Goal: Information Seeking & Learning: Learn about a topic

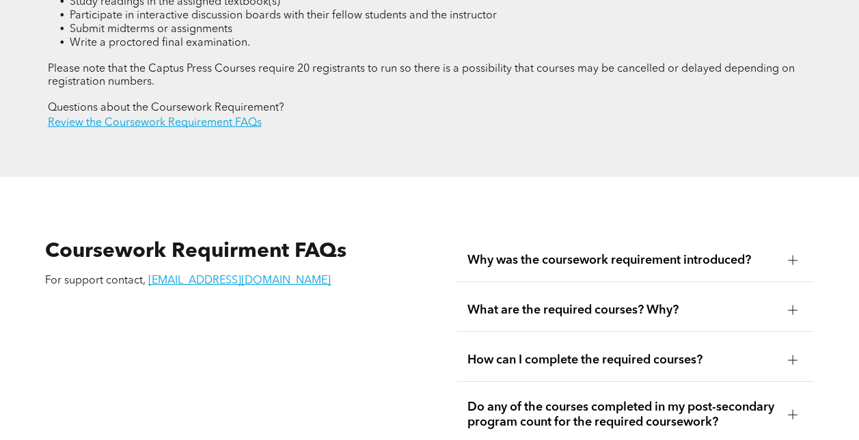
scroll to position [2118, 0]
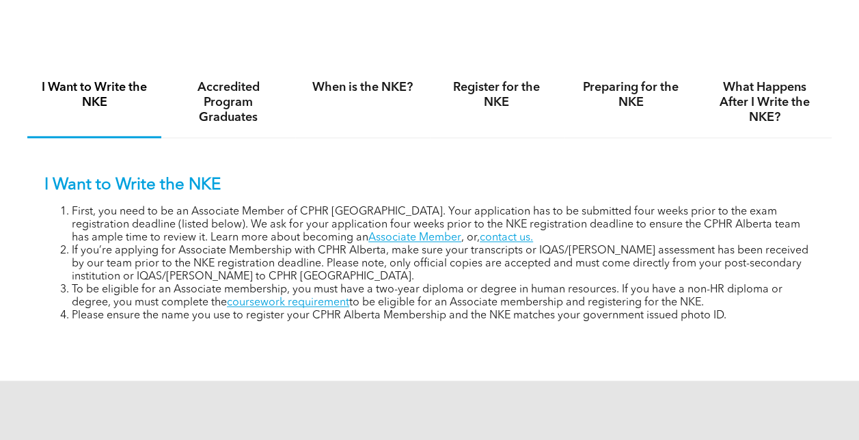
scroll to position [820, 0]
click at [247, 119] on h4 "Accredited Program Graduates" at bounding box center [228, 101] width 109 height 45
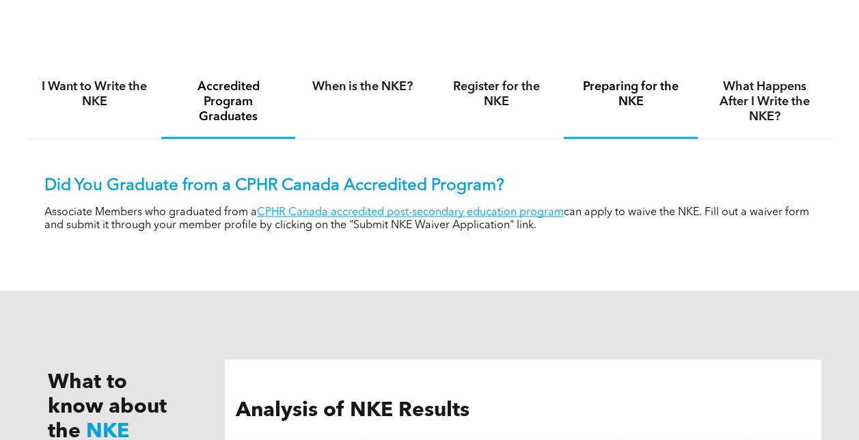
click at [639, 99] on h4 "Preparing for the NKE" at bounding box center [630, 94] width 109 height 30
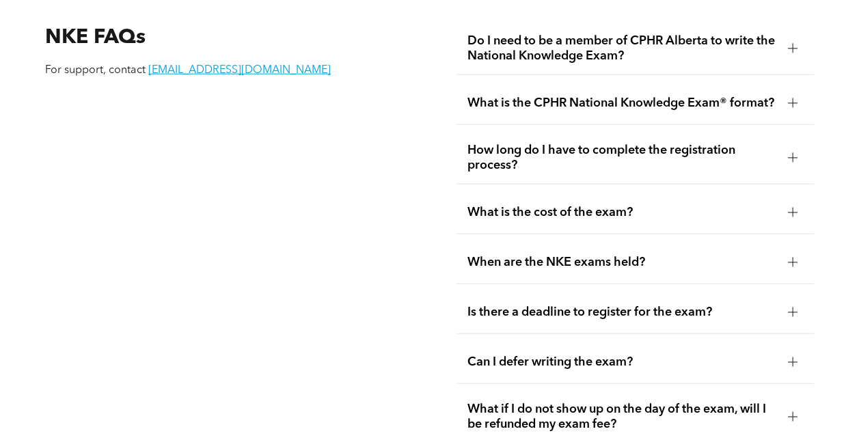
scroll to position [1639, 0]
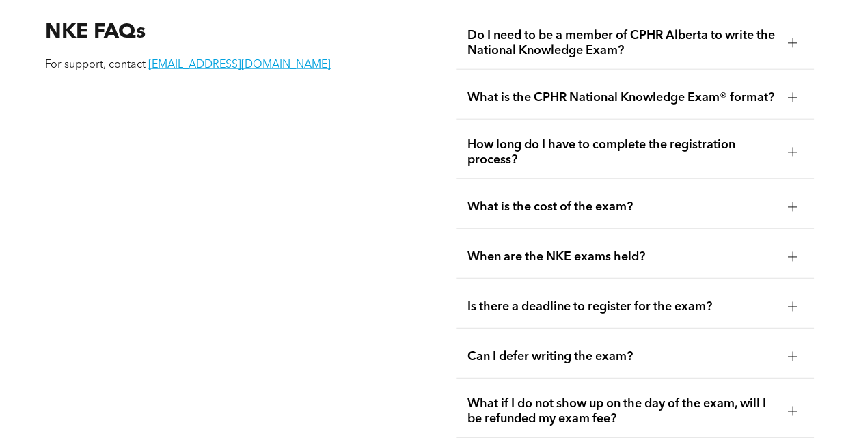
click at [693, 214] on span "What is the cost of the exam?" at bounding box center [621, 206] width 309 height 15
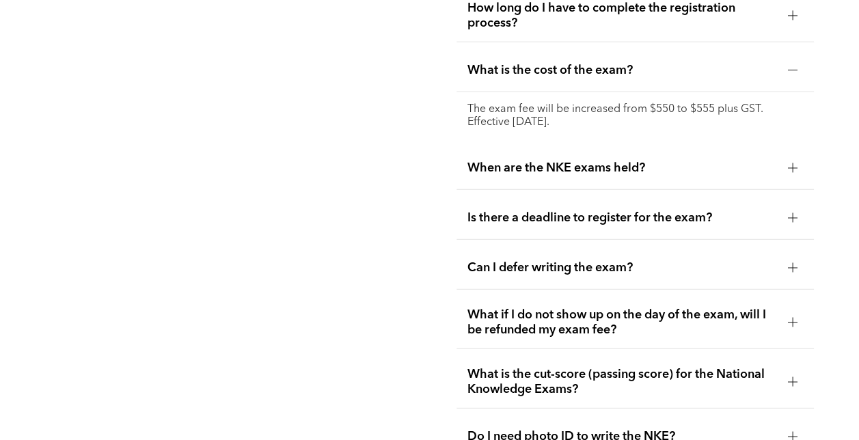
scroll to position [1844, 0]
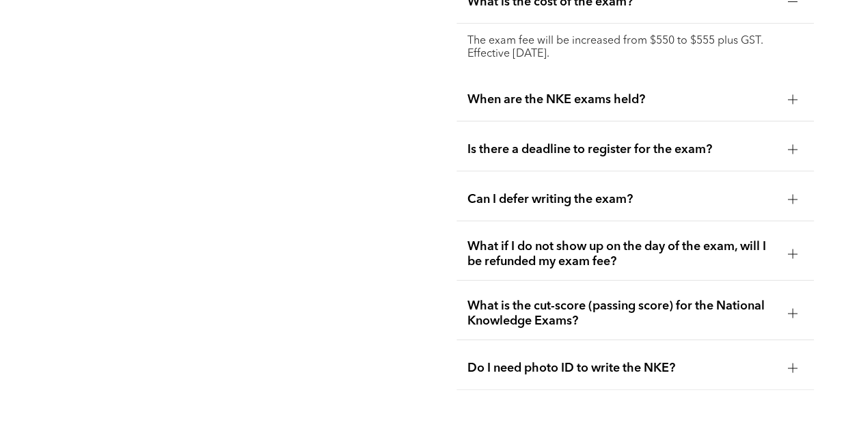
click at [684, 207] on span "Can I defer writing the exam?" at bounding box center [621, 199] width 309 height 15
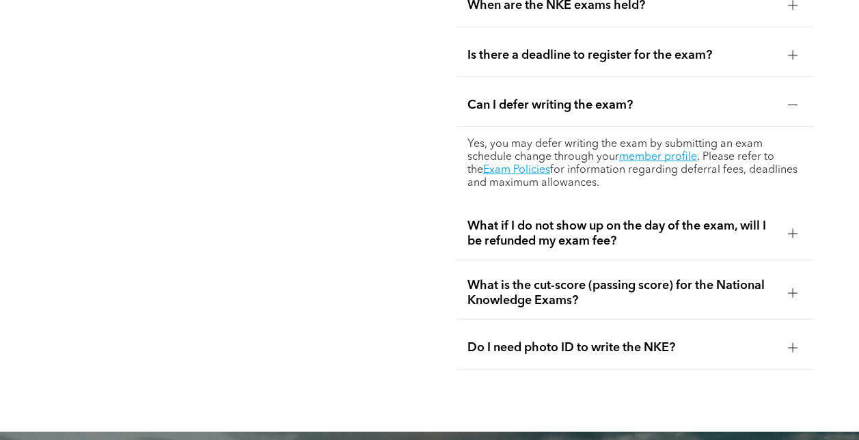
scroll to position [1913, 0]
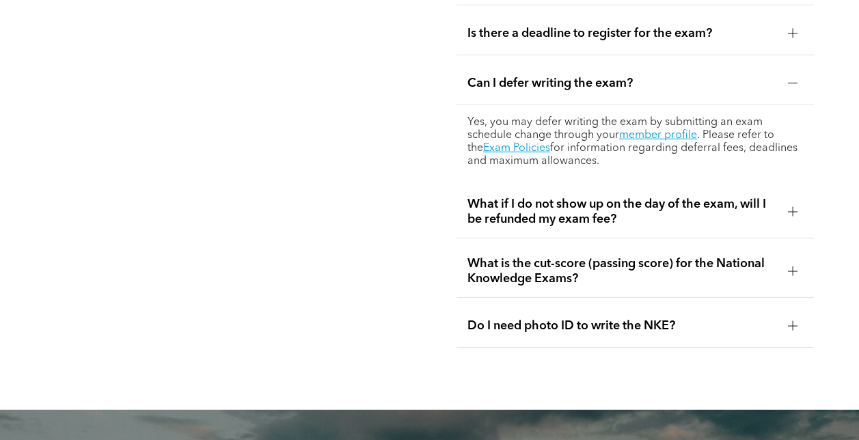
click at [672, 225] on span "What if I do not show up on the day of the exam, will I be refunded my exam fee?" at bounding box center [621, 212] width 309 height 30
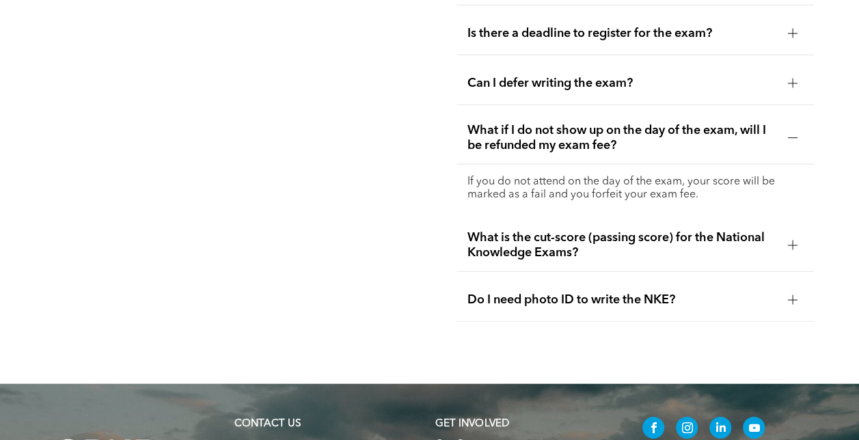
click at [627, 253] on span "What is the cut-score (passing score) for the National Knowledge Exams?" at bounding box center [621, 245] width 309 height 30
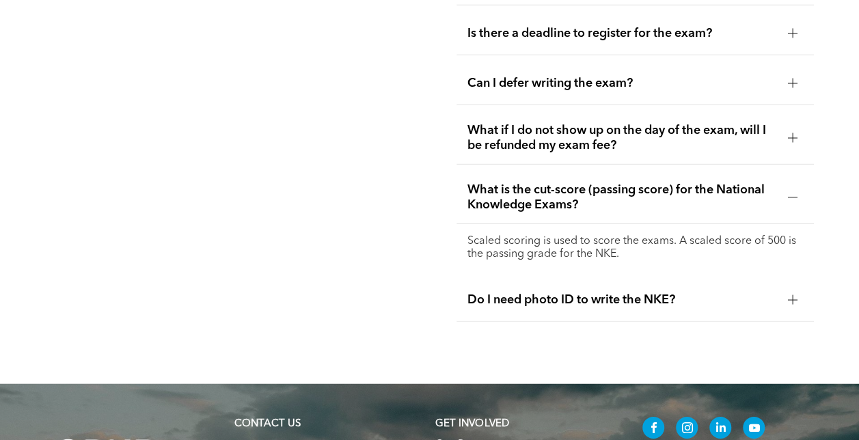
click at [637, 307] on span "Do I need photo ID to write the NKE?" at bounding box center [621, 299] width 309 height 15
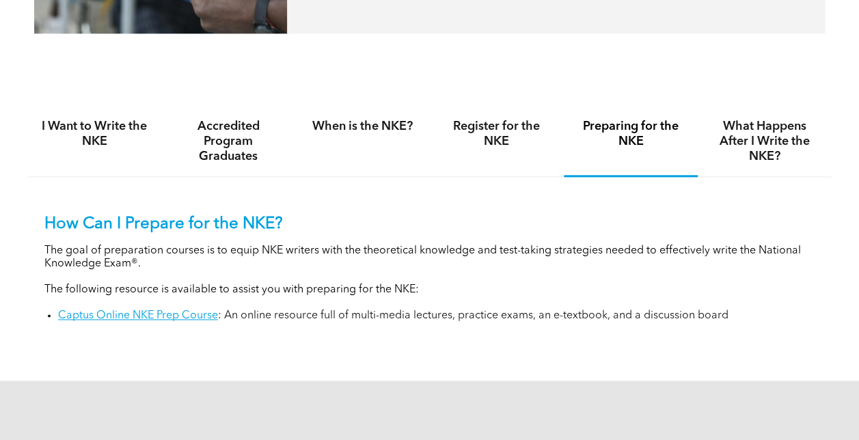
scroll to position [676, 0]
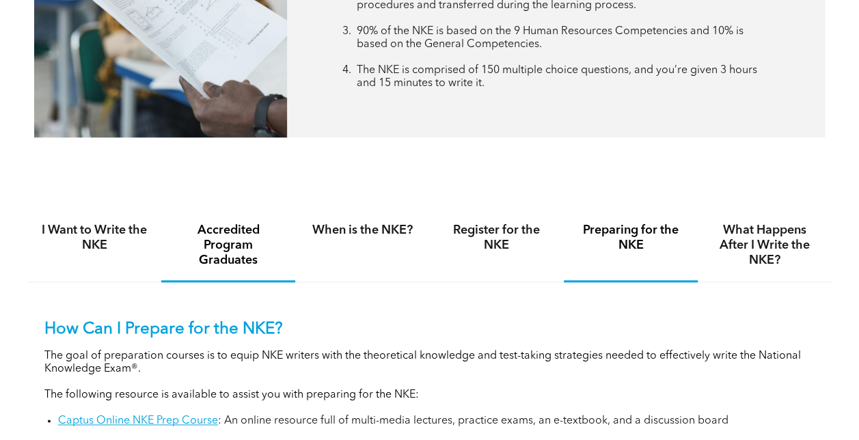
click at [239, 255] on h4 "Accredited Program Graduates" at bounding box center [228, 245] width 109 height 45
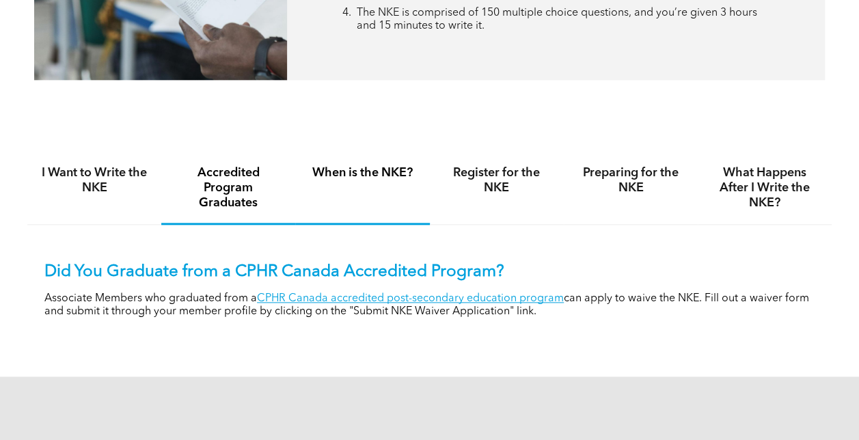
scroll to position [813, 0]
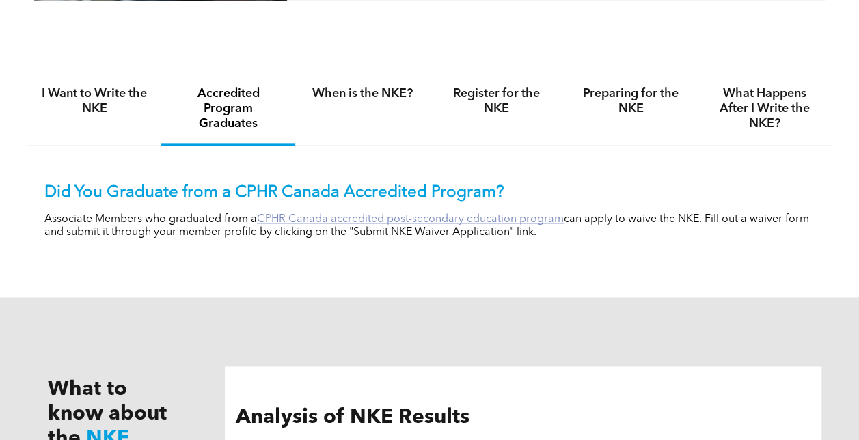
click at [301, 223] on link "CPHR Canada accredited post-secondary education program" at bounding box center [410, 219] width 307 height 11
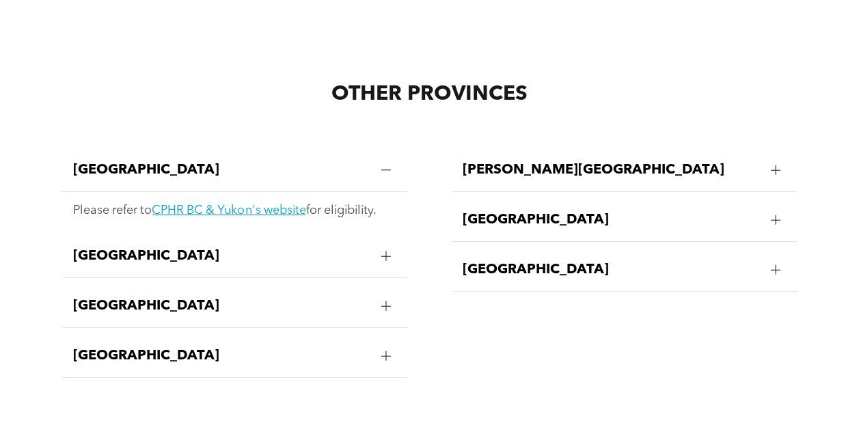
scroll to position [2459, 0]
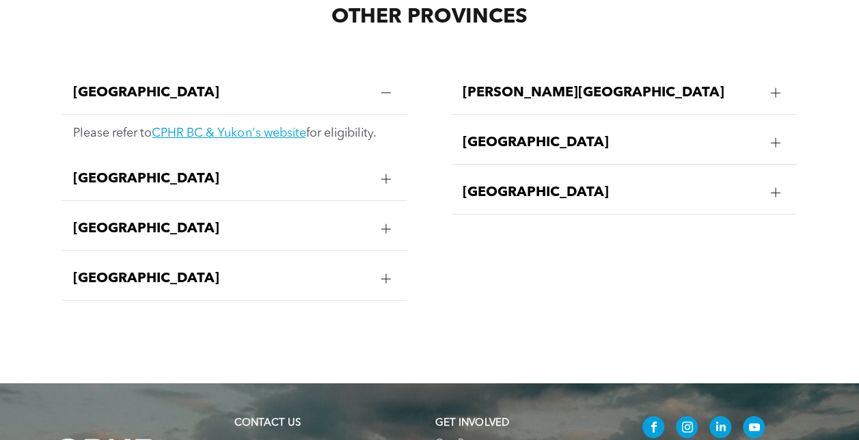
click at [383, 234] on div at bounding box center [386, 229] width 10 height 10
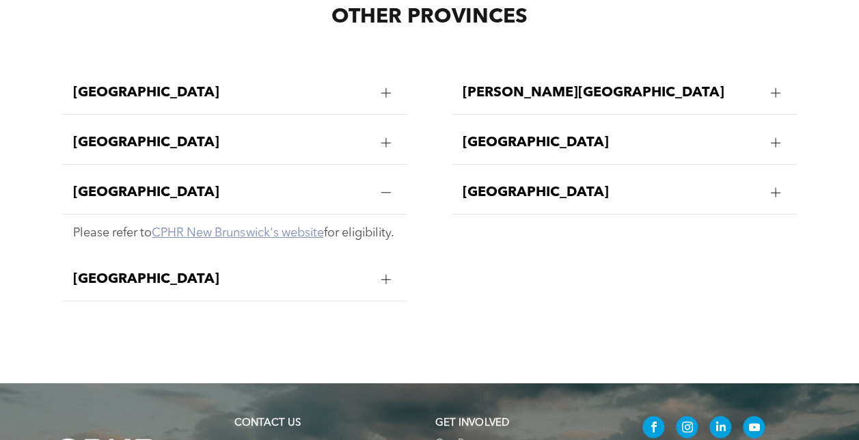
click at [286, 239] on link "CPHR New Brunswick's website" at bounding box center [237, 233] width 171 height 12
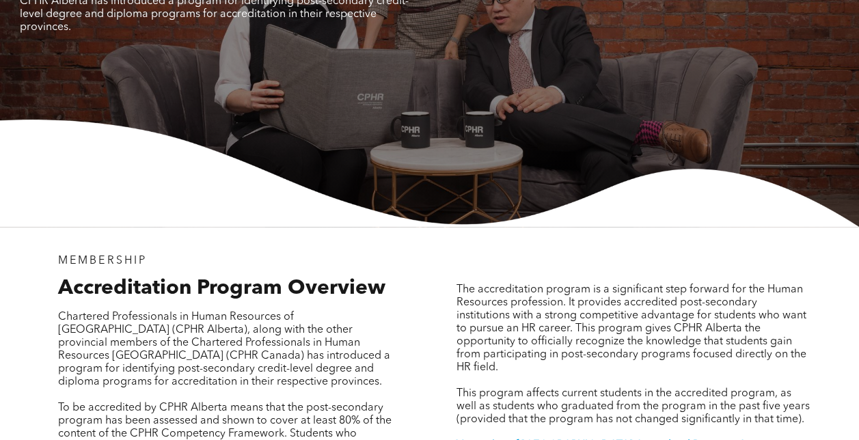
scroll to position [68, 0]
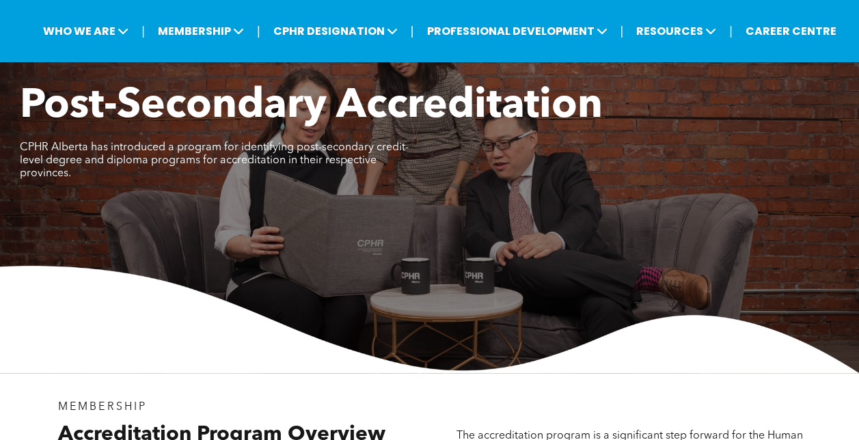
click at [165, 356] on img at bounding box center [429, 319] width 859 height 107
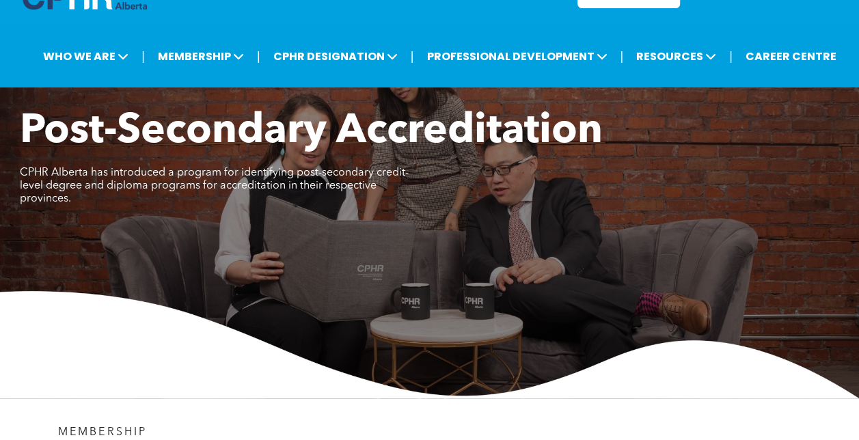
scroll to position [0, 0]
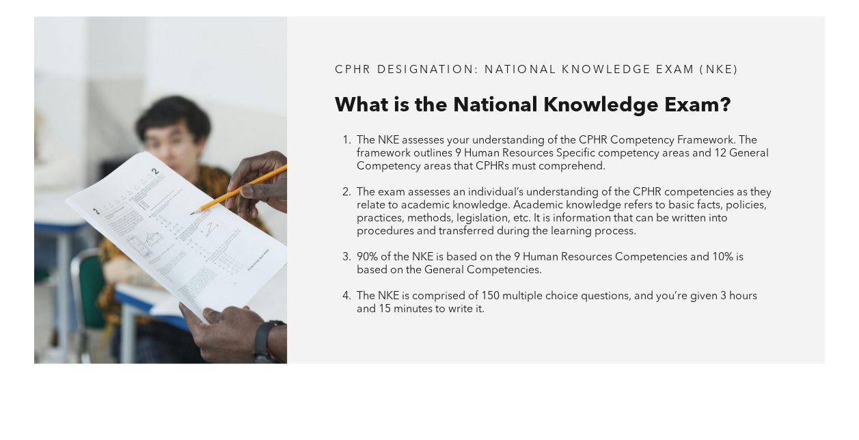
scroll to position [478, 0]
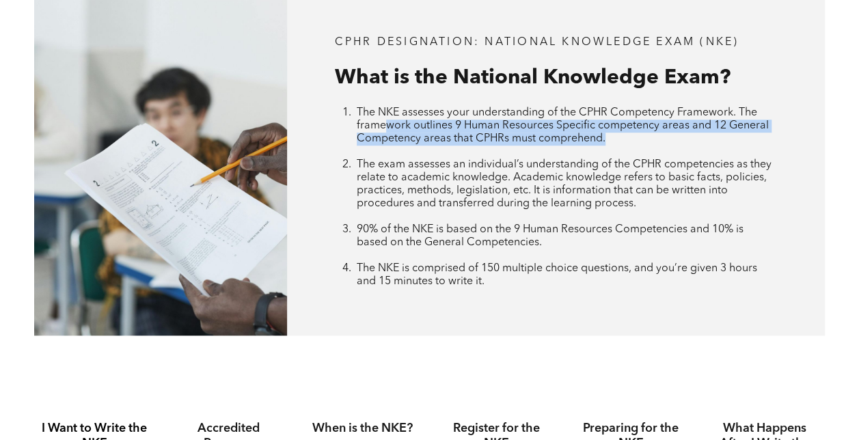
drag, startPoint x: 387, startPoint y: 133, endPoint x: 623, endPoint y: 139, distance: 236.5
click at [623, 139] on li "The NKE assesses your understanding of the CPHR Competency Framework. The frame…" at bounding box center [566, 133] width 419 height 52
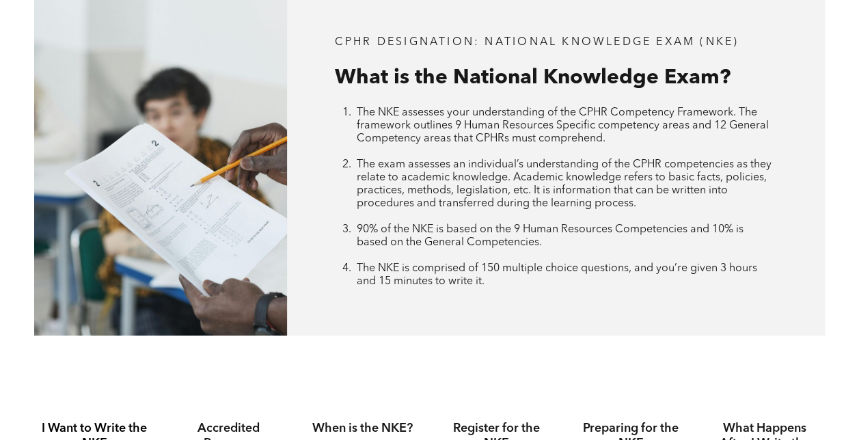
drag, startPoint x: 623, startPoint y: 139, endPoint x: 503, endPoint y: 199, distance: 133.5
click at [506, 199] on span "The exam assesses an individual’s understanding of the CPHR competencies as the…" at bounding box center [564, 184] width 415 height 50
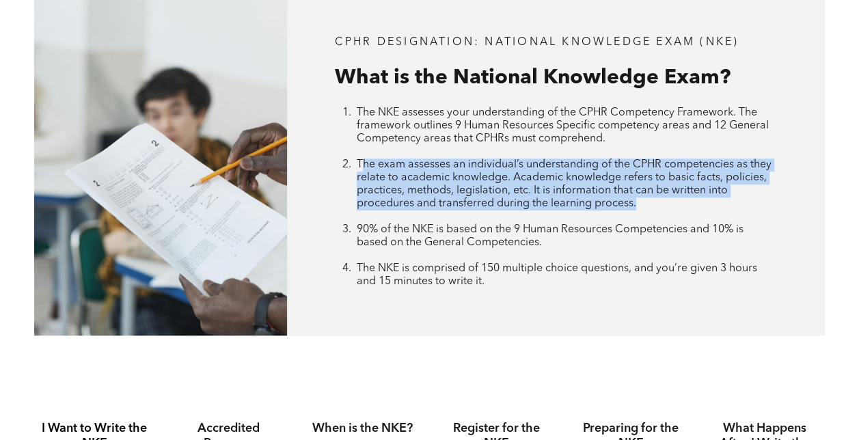
drag, startPoint x: 361, startPoint y: 169, endPoint x: 690, endPoint y: 209, distance: 331.6
click at [690, 209] on li "The exam assesses an individual’s understanding of the CPHR competencies as the…" at bounding box center [566, 190] width 419 height 65
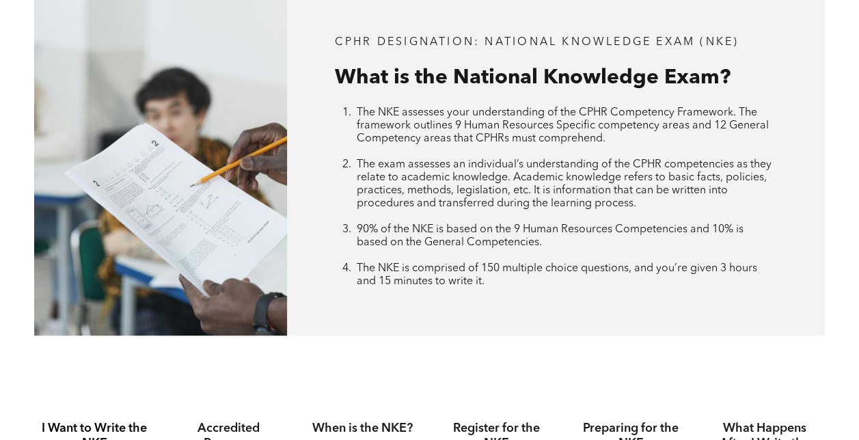
drag, startPoint x: 690, startPoint y: 209, endPoint x: 617, endPoint y: 255, distance: 86.2
click at [617, 255] on li "90% of the NKE is based on the 9 Human Resources Competencies and 10% is based …" at bounding box center [566, 242] width 419 height 39
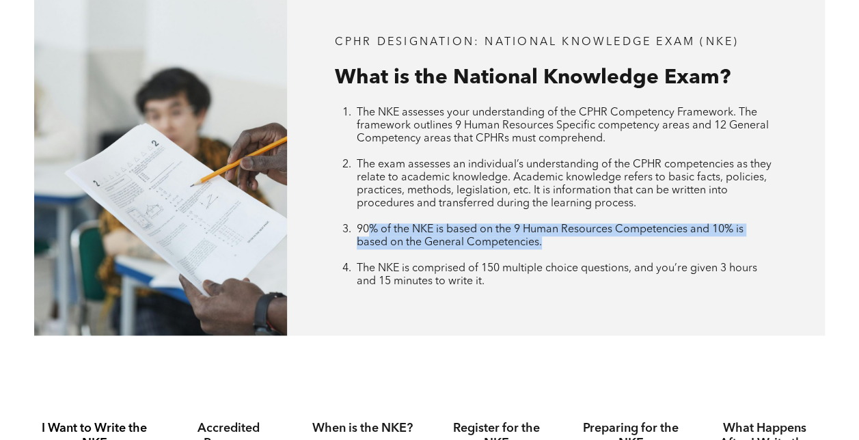
drag, startPoint x: 376, startPoint y: 231, endPoint x: 559, endPoint y: 245, distance: 183.6
click at [559, 245] on li "90% of the NKE is based on the 9 Human Resources Competencies and 10% is based …" at bounding box center [566, 242] width 419 height 39
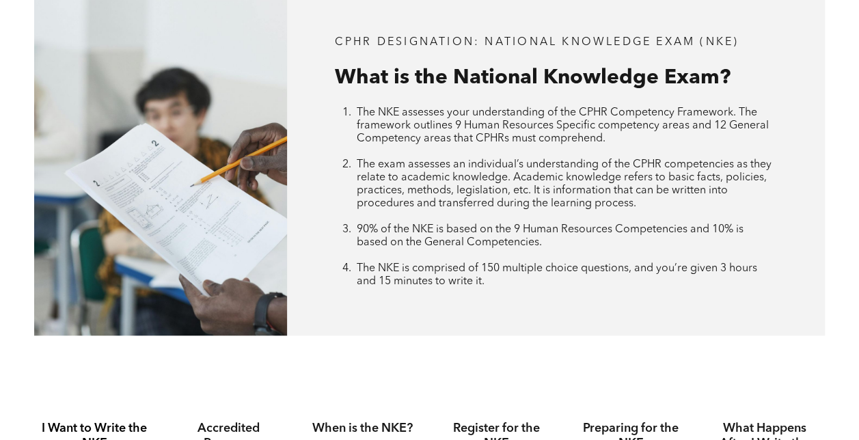
drag, startPoint x: 559, startPoint y: 245, endPoint x: 526, endPoint y: 296, distance: 61.4
click at [531, 296] on div "CPHR DESIGNATION: National Knowledge Exam (NKE) What is the National Knowledge …" at bounding box center [555, 161] width 537 height 347
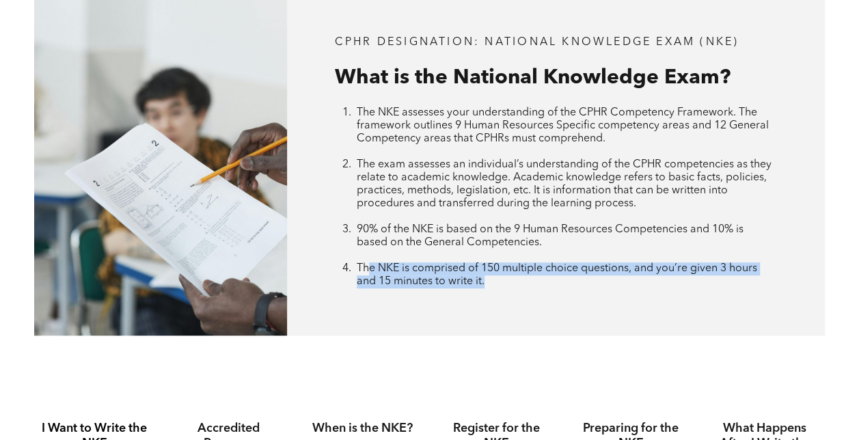
drag, startPoint x: 365, startPoint y: 273, endPoint x: 489, endPoint y: 290, distance: 124.8
click at [489, 288] on li "The NKE is comprised of 150 multiple choice questions, and you’re given 3 hours…" at bounding box center [566, 275] width 419 height 26
drag, startPoint x: 489, startPoint y: 290, endPoint x: 537, endPoint y: 330, distance: 62.1
click at [537, 330] on div "CPHR DESIGNATION: National Knowledge Exam (NKE) What is the National Knowledge …" at bounding box center [555, 161] width 537 height 347
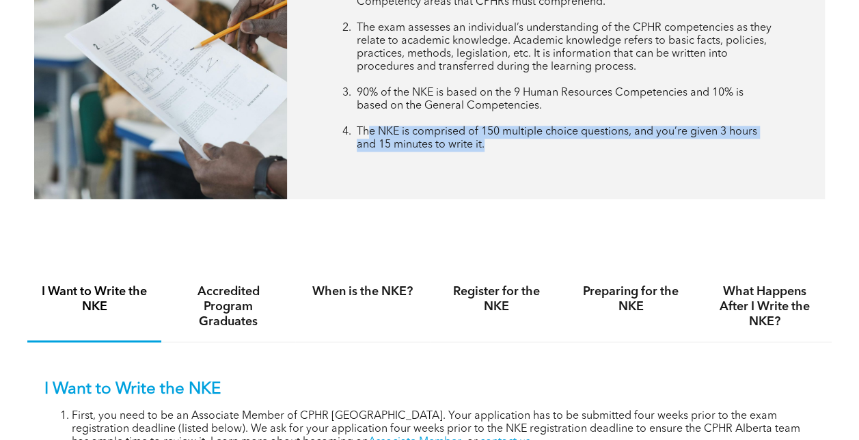
scroll to position [751, 0]
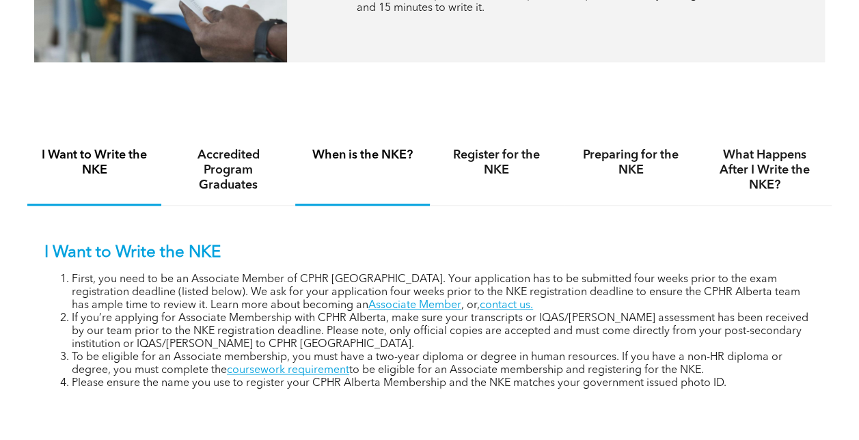
click at [355, 161] on h4 "When is the NKE?" at bounding box center [361, 155] width 109 height 15
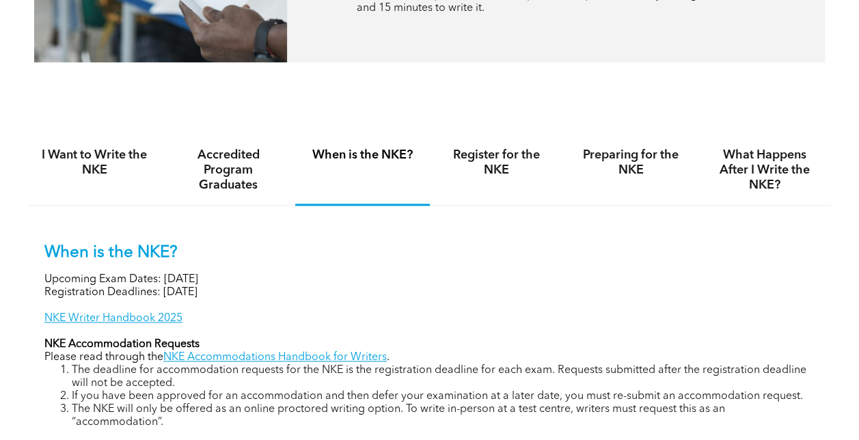
click at [496, 252] on p "When is the NKE?" at bounding box center [429, 253] width 770 height 20
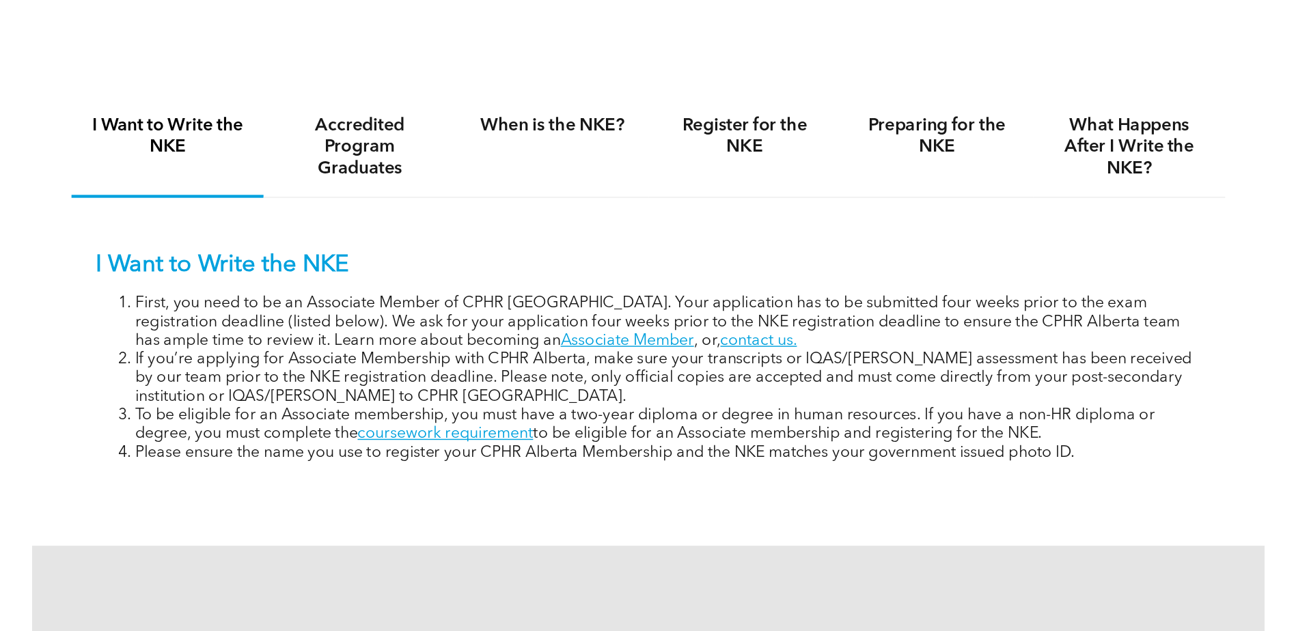
scroll to position [820, 0]
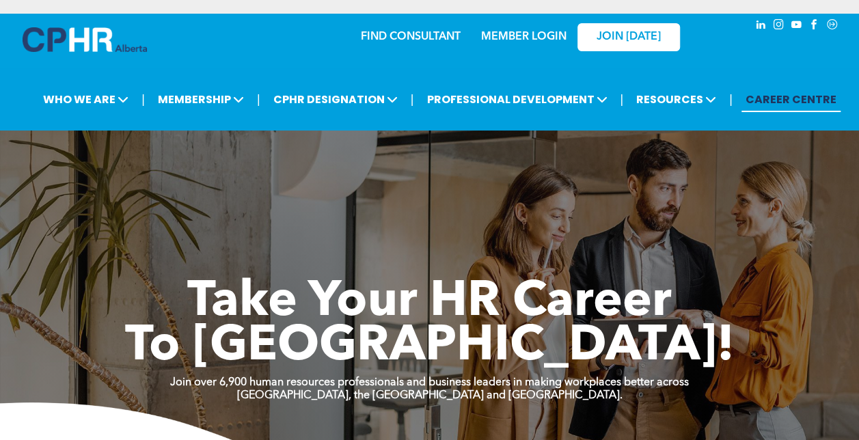
click at [540, 33] on link "MEMBER LOGIN" at bounding box center [523, 36] width 85 height 11
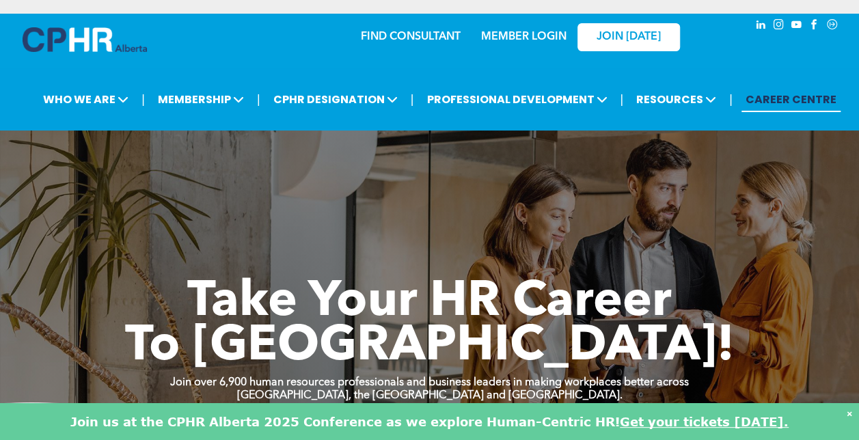
click at [521, 40] on link "MEMBER LOGIN" at bounding box center [523, 36] width 85 height 11
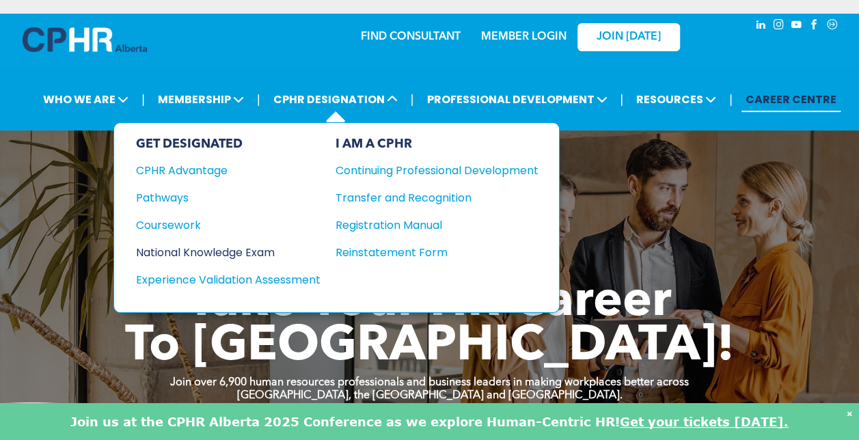
click at [268, 246] on div "National Knowledge Exam" at bounding box center [219, 252] width 166 height 17
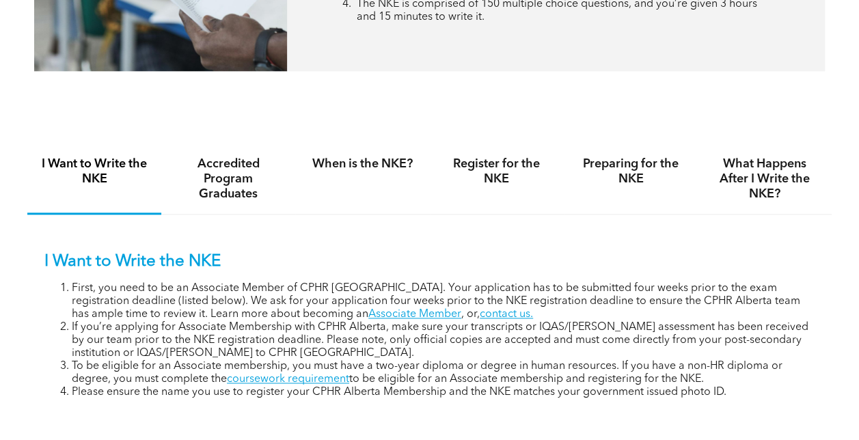
scroll to position [820, 0]
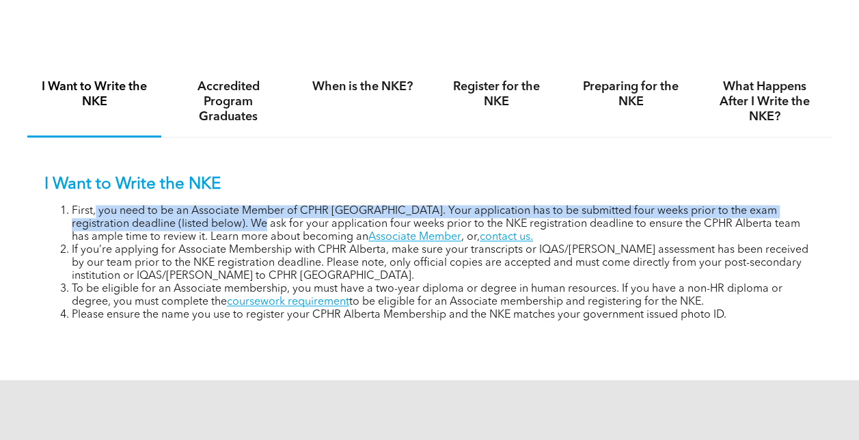
drag, startPoint x: 96, startPoint y: 214, endPoint x: 206, endPoint y: 227, distance: 111.4
click at [206, 227] on li "First, you need to be an Associate Member of CPHR [GEOGRAPHIC_DATA]. Your appli…" at bounding box center [443, 224] width 743 height 39
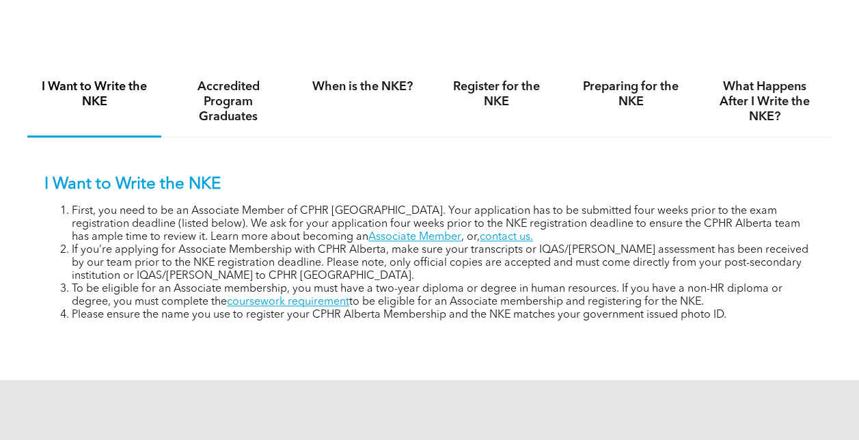
drag, startPoint x: 206, startPoint y: 227, endPoint x: 206, endPoint y: 245, distance: 17.1
click at [206, 244] on li "First, you need to be an Associate Member of CPHR Alberta. Your application has…" at bounding box center [443, 224] width 743 height 39
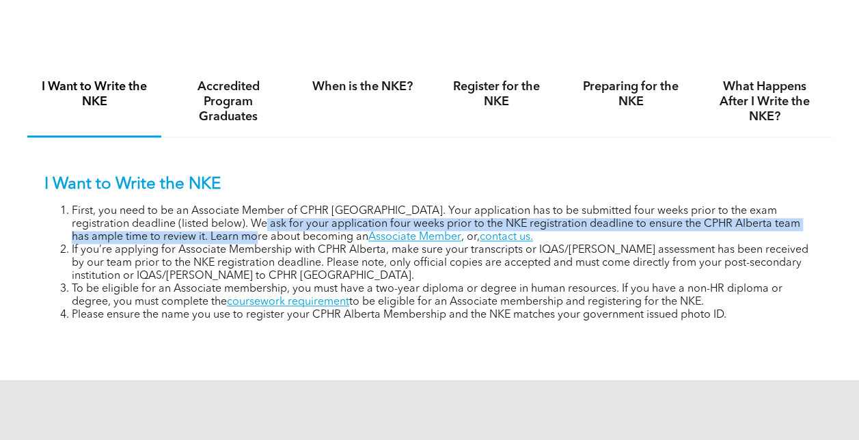
drag, startPoint x: 201, startPoint y: 228, endPoint x: 204, endPoint y: 243, distance: 14.7
click at [204, 243] on li "First, you need to be an Associate Member of CPHR Alberta. Your application has…" at bounding box center [443, 224] width 743 height 39
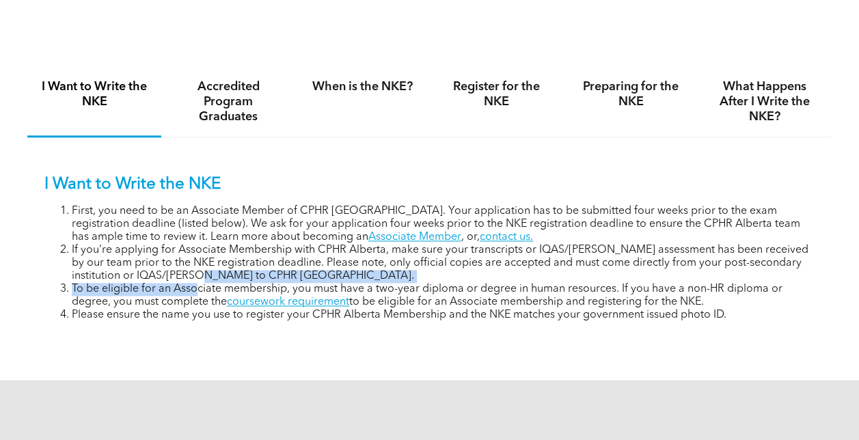
drag, startPoint x: 204, startPoint y: 243, endPoint x: 194, endPoint y: 287, distance: 45.6
click at [194, 287] on ol "First, you need to be an Associate Member of CPHR Alberta. Your application has…" at bounding box center [429, 263] width 770 height 117
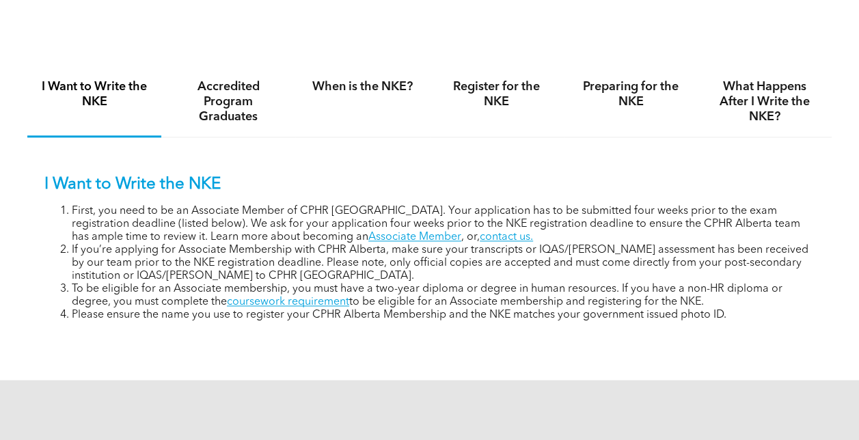
drag, startPoint x: 194, startPoint y: 287, endPoint x: 89, endPoint y: 255, distance: 109.1
click at [90, 255] on li "If you’re applying for Associate Membership with CPHR Alberta, make sure your t…" at bounding box center [443, 263] width 743 height 39
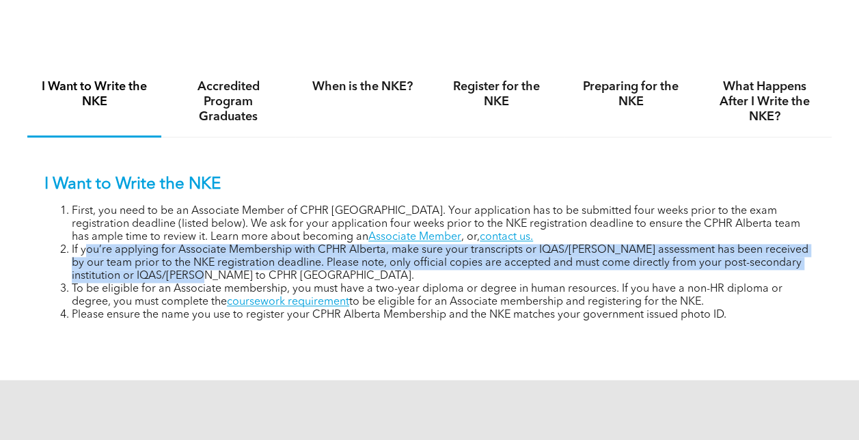
drag, startPoint x: 87, startPoint y: 255, endPoint x: 194, endPoint y: 277, distance: 109.5
click at [194, 277] on li "If you’re applying for Associate Membership with CPHR Alberta, make sure your t…" at bounding box center [443, 263] width 743 height 39
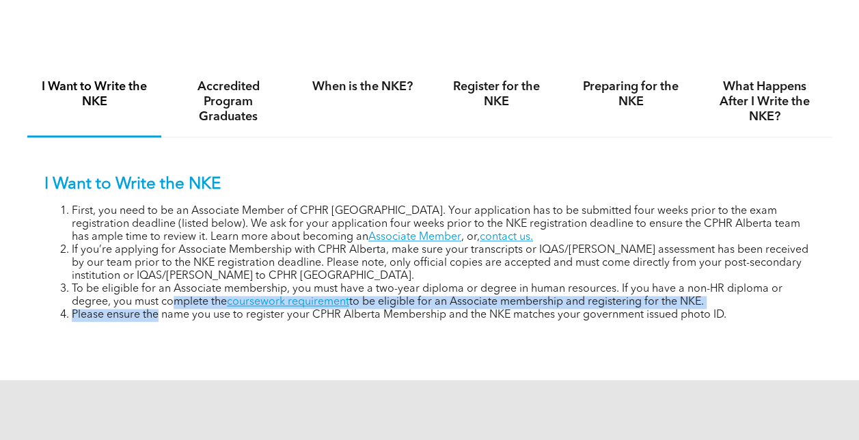
drag, startPoint x: 194, startPoint y: 277, endPoint x: 158, endPoint y: 314, distance: 51.7
click at [158, 314] on ol "First, you need to be an Associate Member of CPHR Alberta. Your application has…" at bounding box center [429, 263] width 770 height 117
drag, startPoint x: 158, startPoint y: 314, endPoint x: 142, endPoint y: 352, distance: 41.0
click at [142, 358] on div "I Want to Write the NKE Accredited Program Graduates When is the NKE? Register …" at bounding box center [429, 204] width 804 height 324
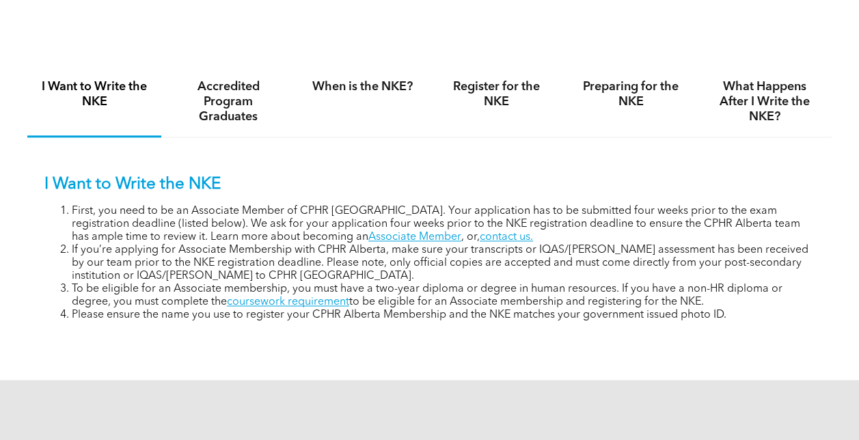
click at [235, 366] on div "I Want to Write the NKE Accredited Program Graduates When is the NKE? Register …" at bounding box center [429, 204] width 804 height 324
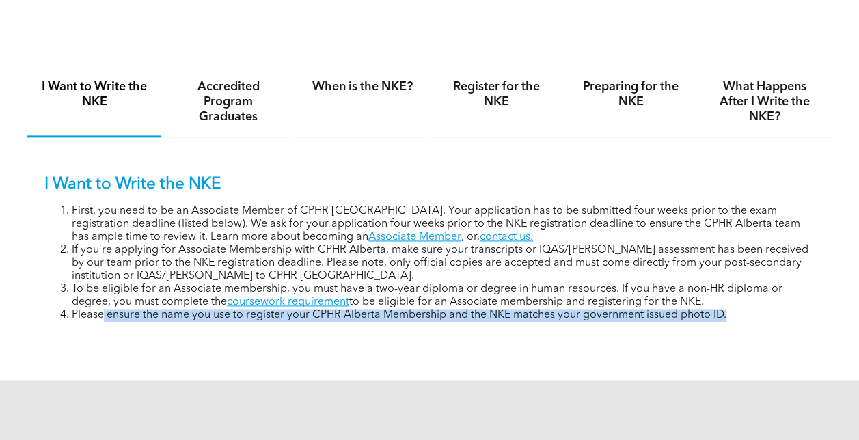
drag, startPoint x: 101, startPoint y: 320, endPoint x: 743, endPoint y: 327, distance: 641.5
click at [743, 327] on div "I Want to Write the NKE First, you need to be an Associate Member of CPHR Alber…" at bounding box center [429, 238] width 804 height 202
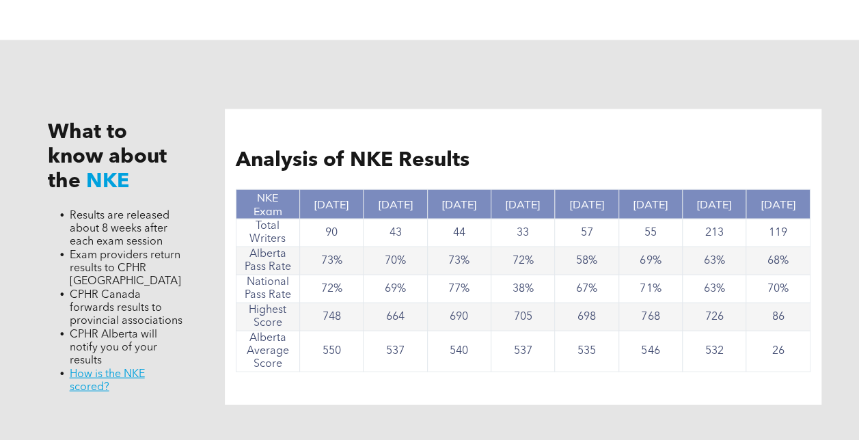
scroll to position [1161, 0]
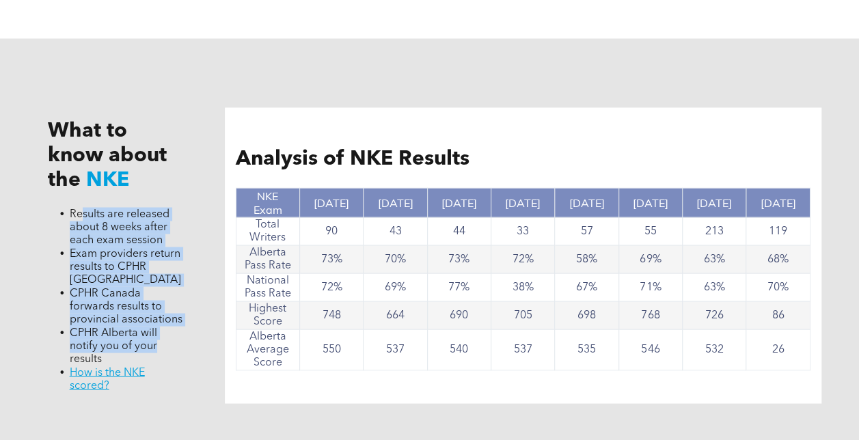
drag, startPoint x: 83, startPoint y: 219, endPoint x: 163, endPoint y: 351, distance: 155.1
click at [163, 351] on ul "Results are released about 8 weeks after each exam session Exam providers retur…" at bounding box center [115, 299] width 135 height 185
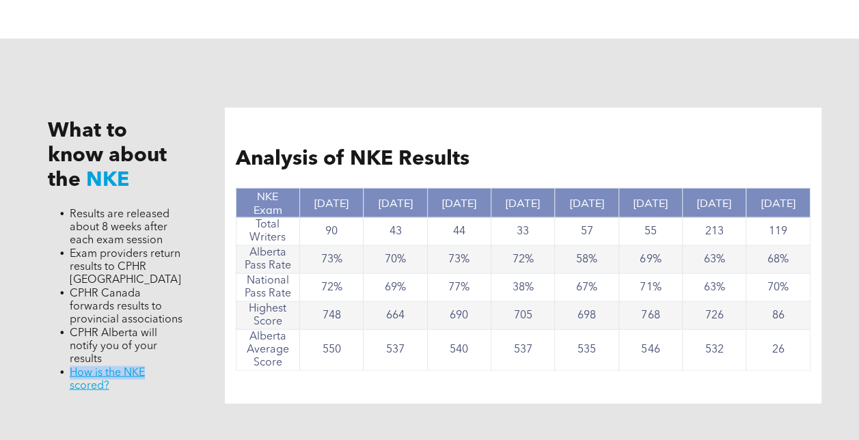
drag, startPoint x: 163, startPoint y: 351, endPoint x: 176, endPoint y: 371, distance: 23.3
click at [176, 371] on ul "Results are released about 8 weeks after each exam session Exam providers retur…" at bounding box center [115, 299] width 135 height 185
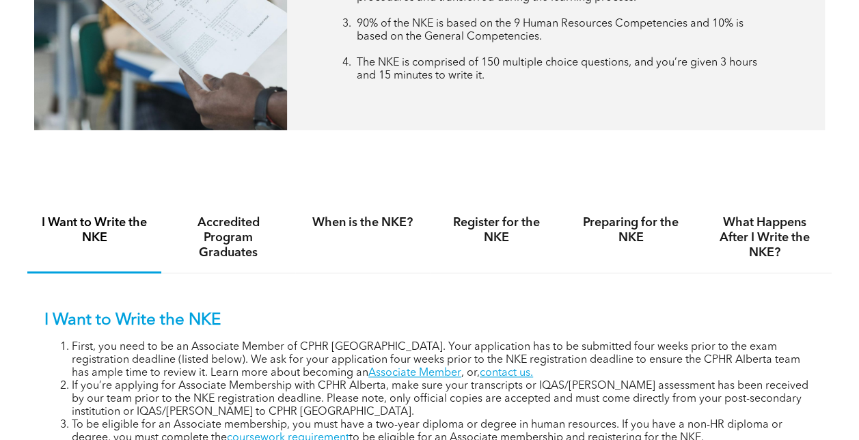
scroll to position [683, 0]
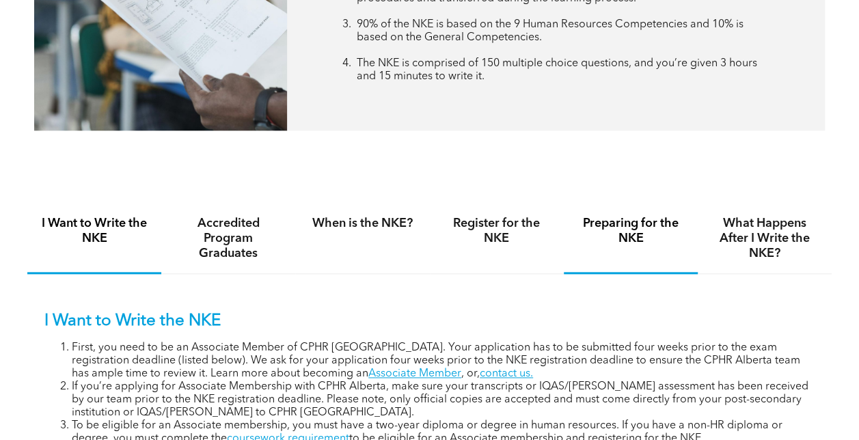
click at [637, 225] on h4 "Preparing for the NKE" at bounding box center [630, 231] width 109 height 30
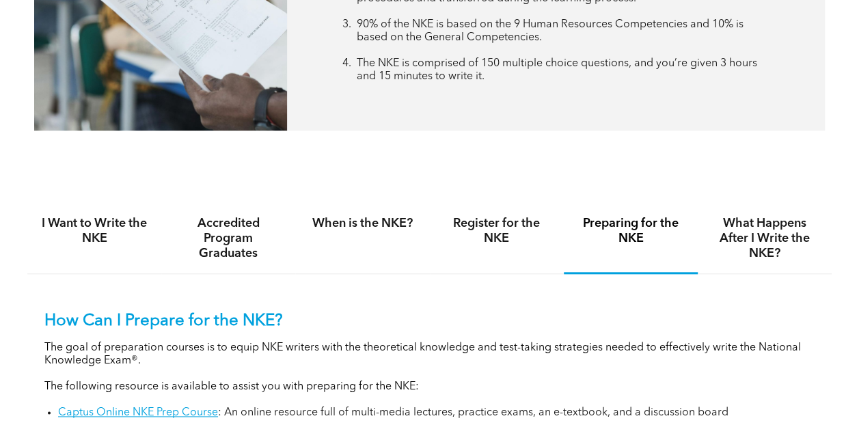
scroll to position [820, 0]
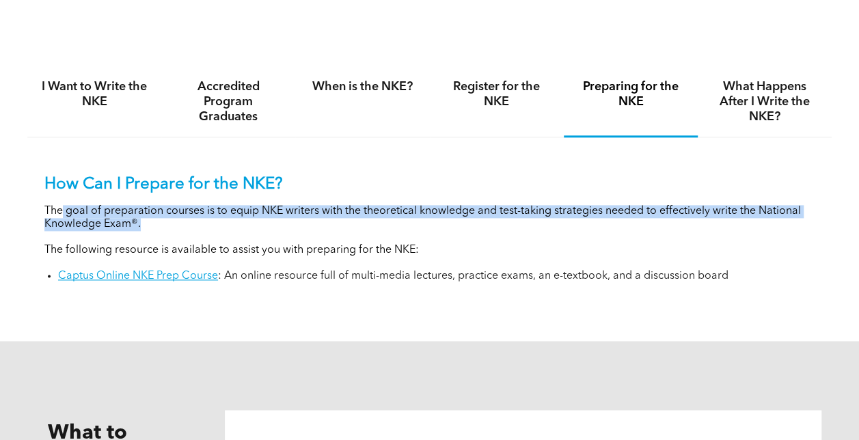
drag, startPoint x: 63, startPoint y: 217, endPoint x: 145, endPoint y: 229, distance: 82.9
click at [145, 229] on p "The goal of preparation courses is to equip NKE writers with the theoretical kn…" at bounding box center [429, 218] width 770 height 26
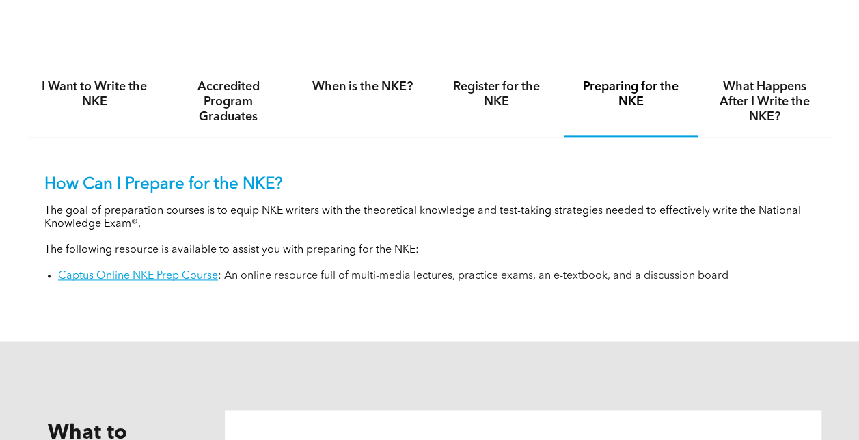
drag, startPoint x: 549, startPoint y: 276, endPoint x: 512, endPoint y: 276, distance: 36.2
click at [546, 276] on li "Captus Online NKE Prep Course : An online resource full of multi-media lectures…" at bounding box center [436, 276] width 756 height 13
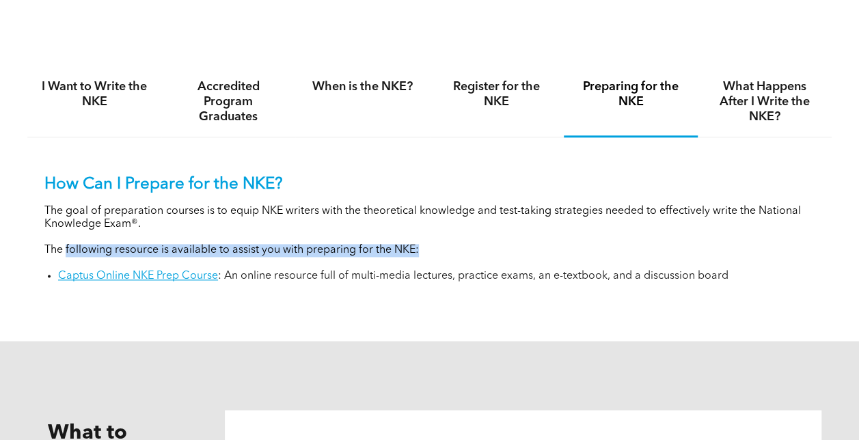
drag, startPoint x: 66, startPoint y: 250, endPoint x: 427, endPoint y: 251, distance: 361.4
click at [427, 251] on p "The following resource is available to assist you with preparing for the NKE:" at bounding box center [429, 250] width 770 height 13
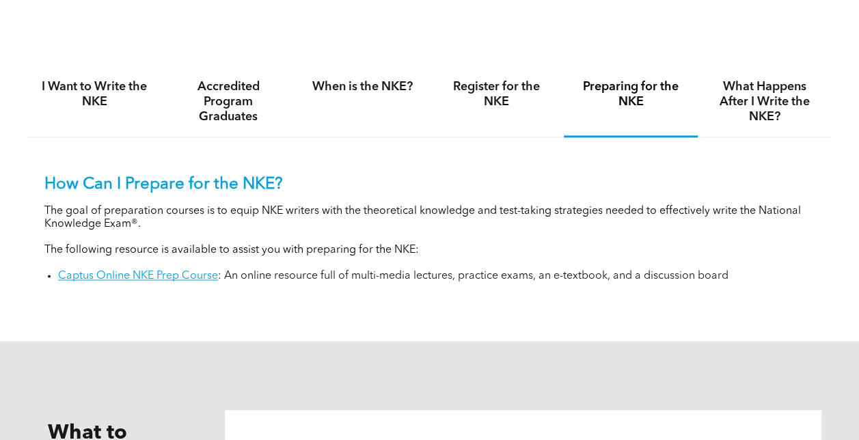
drag, startPoint x: 427, startPoint y: 251, endPoint x: 412, endPoint y: 301, distance: 51.4
click at [412, 300] on div "How Can I Prepare for the NKE? The goal of preparation courses is to equip NKE …" at bounding box center [429, 218] width 804 height 163
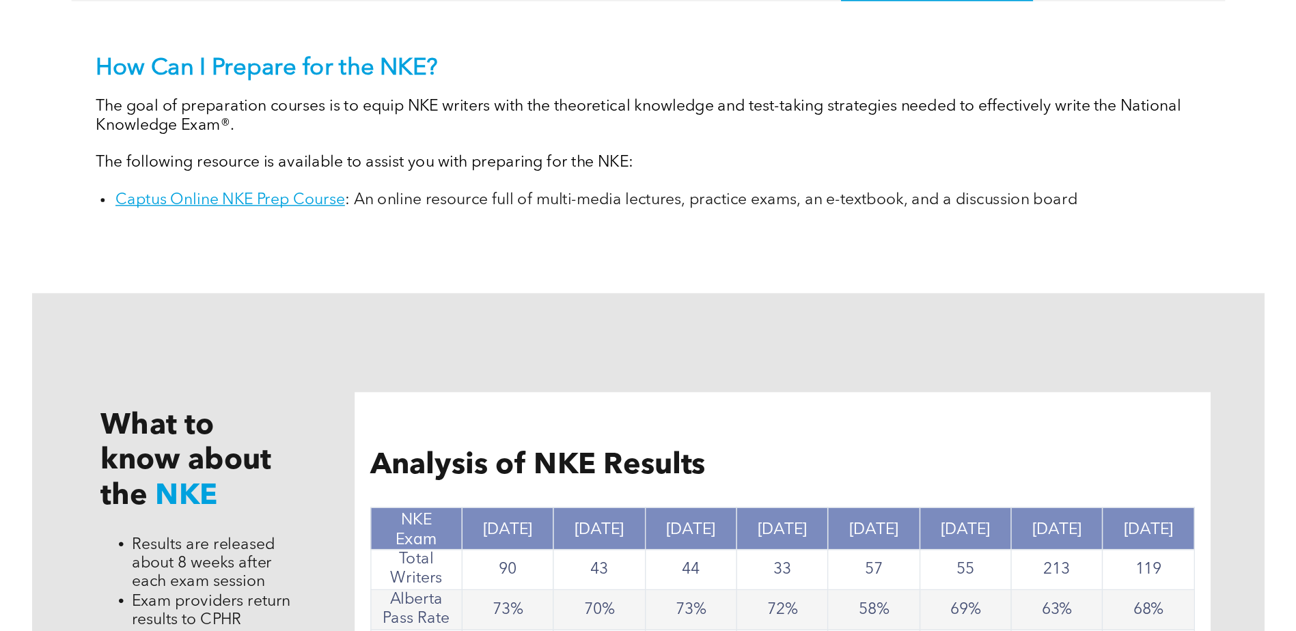
scroll to position [1025, 0]
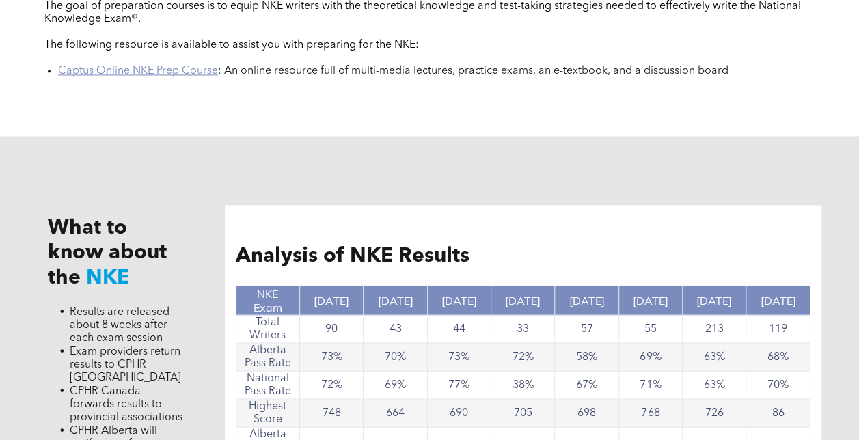
click at [180, 77] on link "Captus Online NKE Prep Course" at bounding box center [138, 71] width 160 height 11
